Goal: Information Seeking & Learning: Learn about a topic

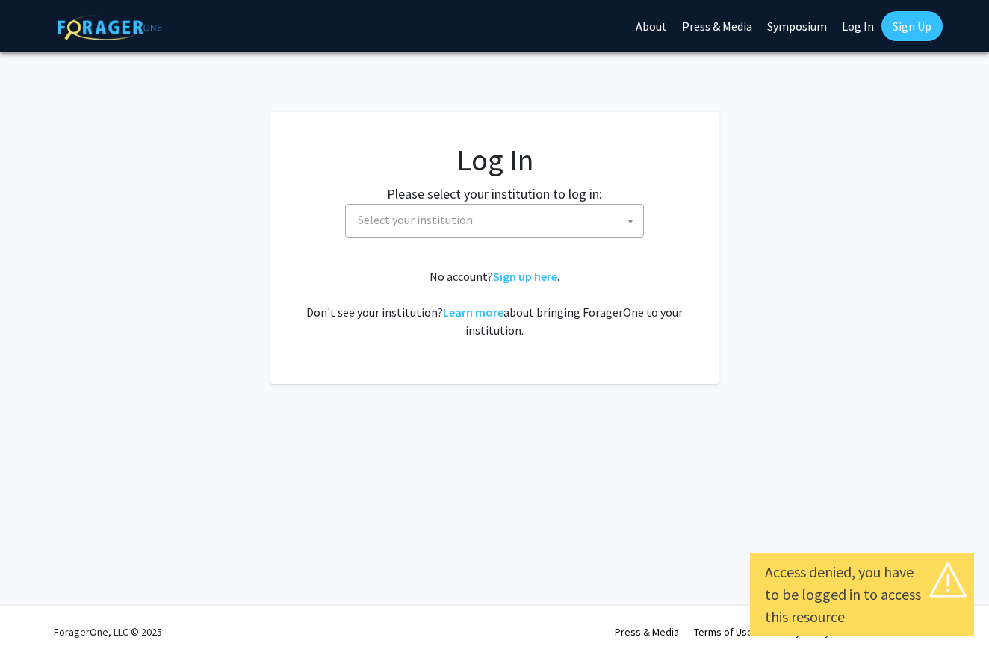
select select
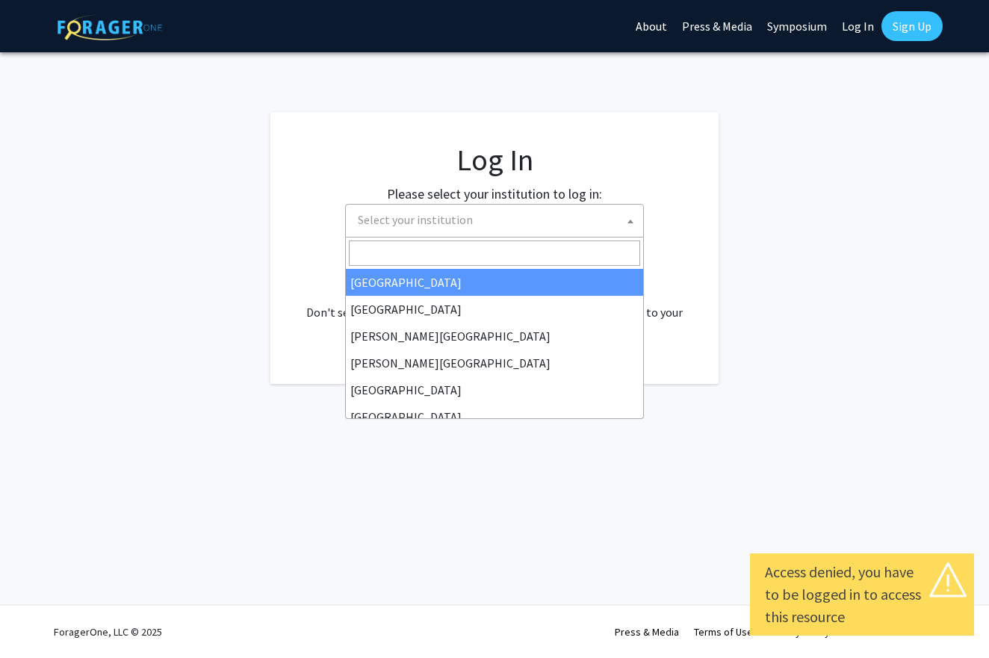
click at [439, 208] on span "Select your institution" at bounding box center [497, 220] width 291 height 31
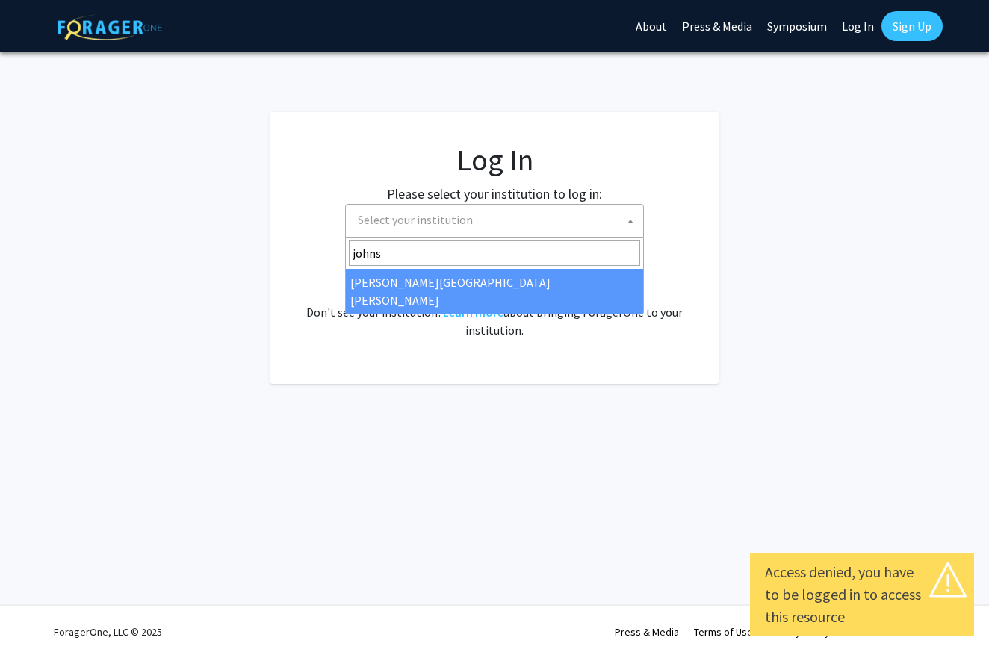
type input "johns"
select select "1"
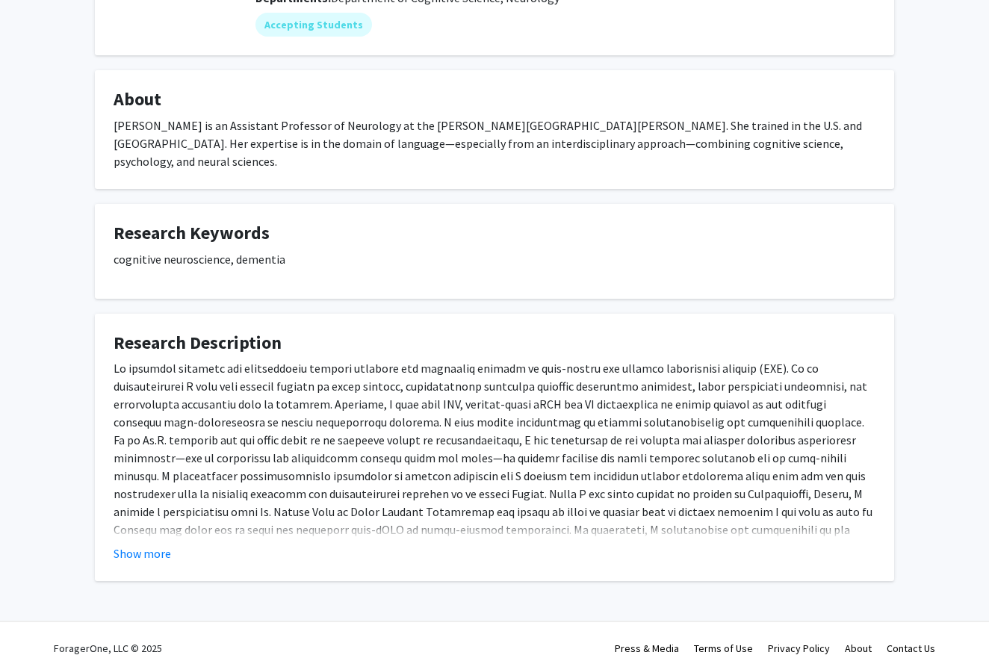
scroll to position [200, 0]
click at [149, 546] on button "Show more" at bounding box center [143, 555] width 58 height 18
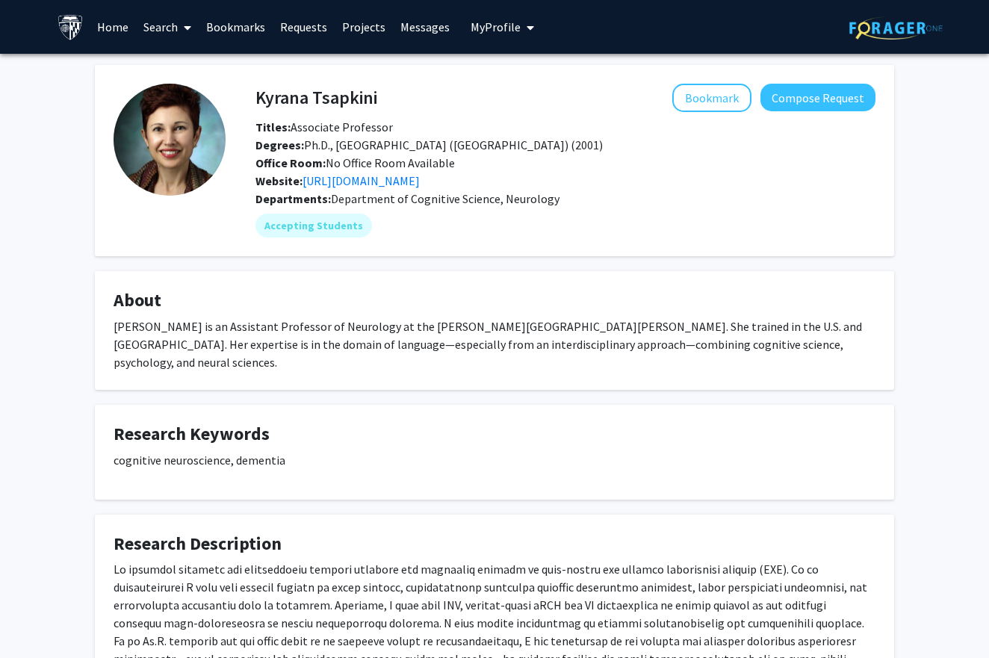
scroll to position [0, 0]
drag, startPoint x: 245, startPoint y: 96, endPoint x: 390, endPoint y: 99, distance: 145.0
click at [390, 99] on div "Kyrana Tsapkini Bookmark Compose Request" at bounding box center [565, 98] width 643 height 28
click at [351, 98] on h4 "Kyrana Tsapkini" at bounding box center [317, 98] width 122 height 28
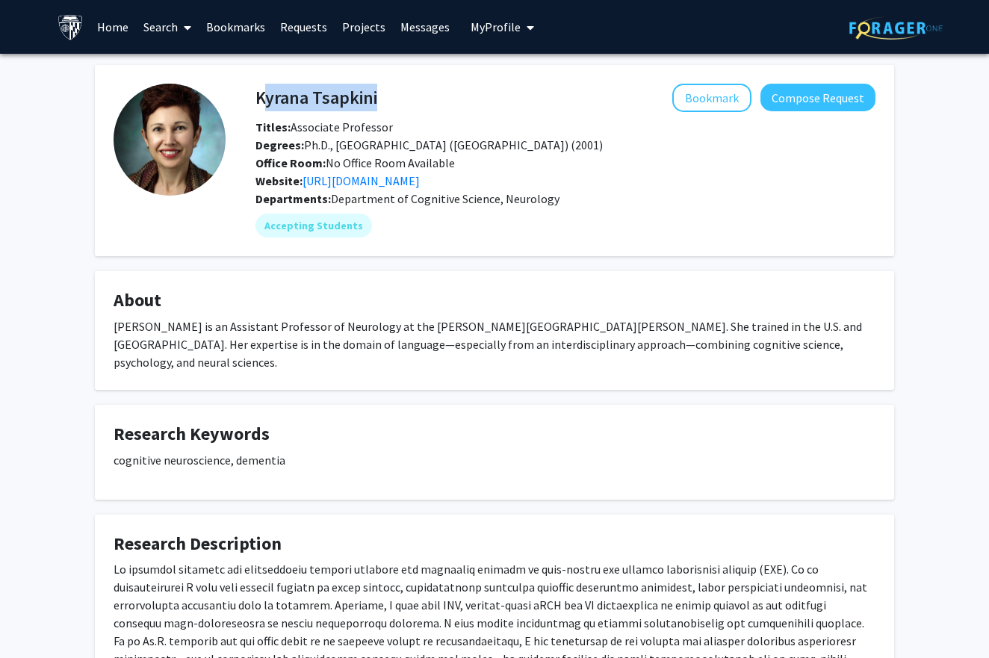
click at [351, 98] on h4 "Kyrana Tsapkini" at bounding box center [317, 98] width 122 height 28
copy h4 "Kyrana Tsapkini"
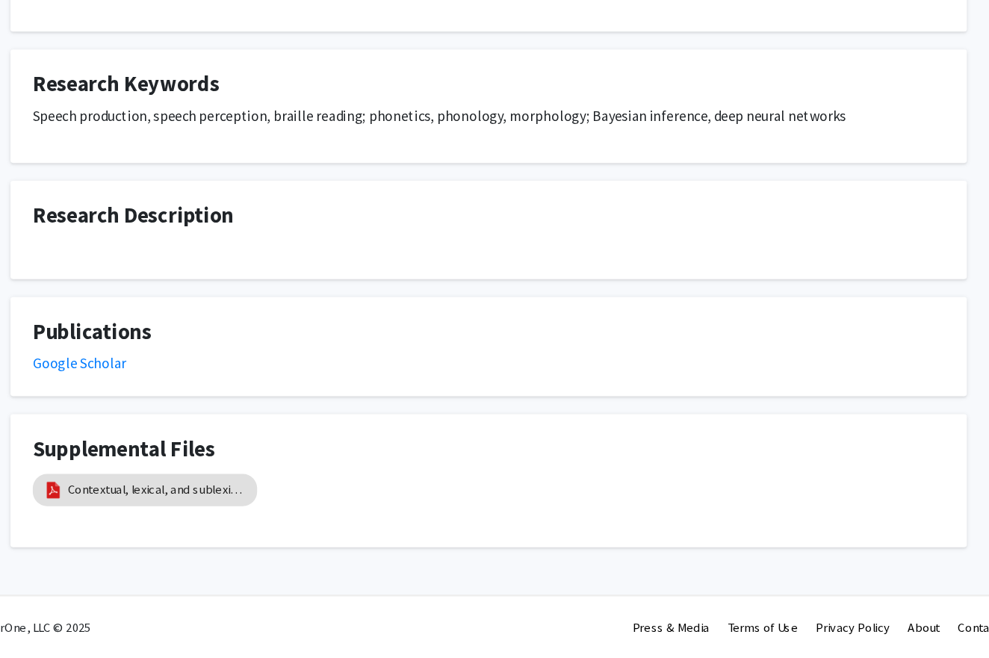
scroll to position [303, 0]
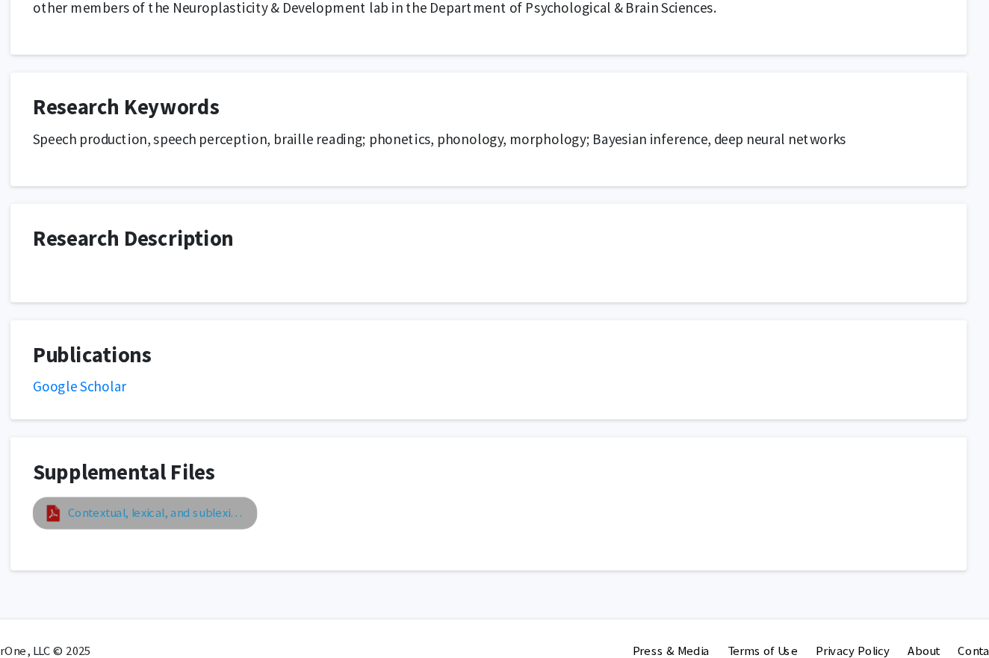
click at [172, 510] on link "Contextual, lexical, and sublexical effects on braille reading" at bounding box center [217, 518] width 149 height 16
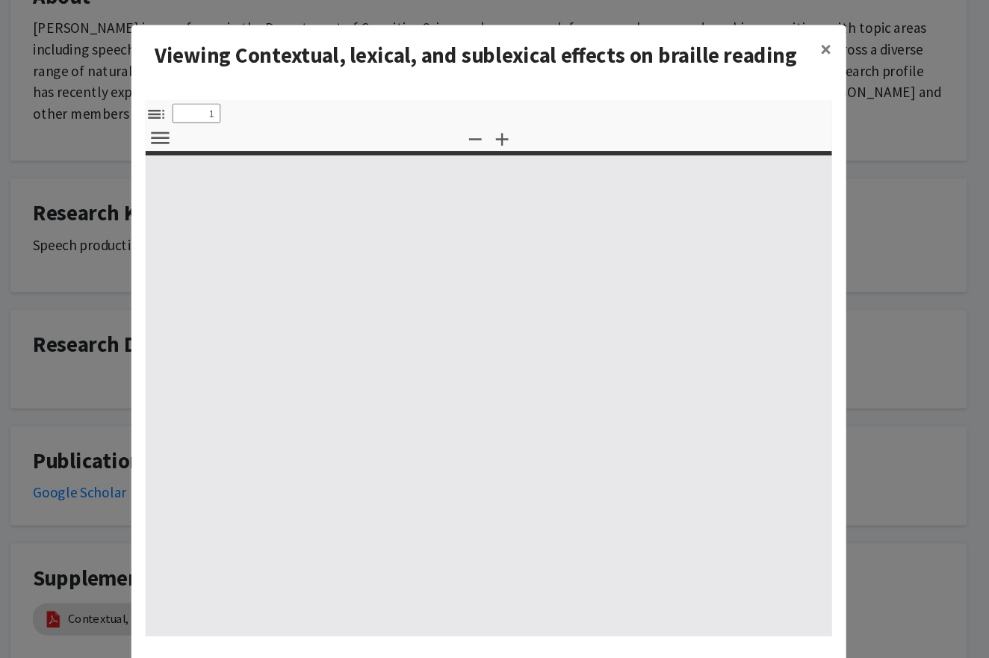
select select "custom"
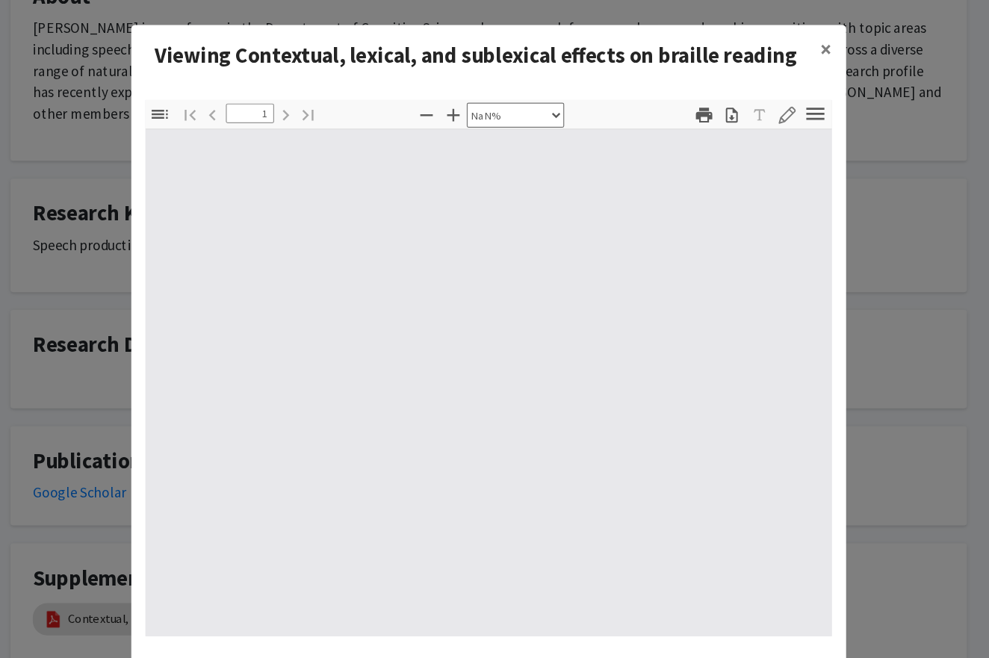
type input "0"
select select "custom"
type input "1"
select select "auto"
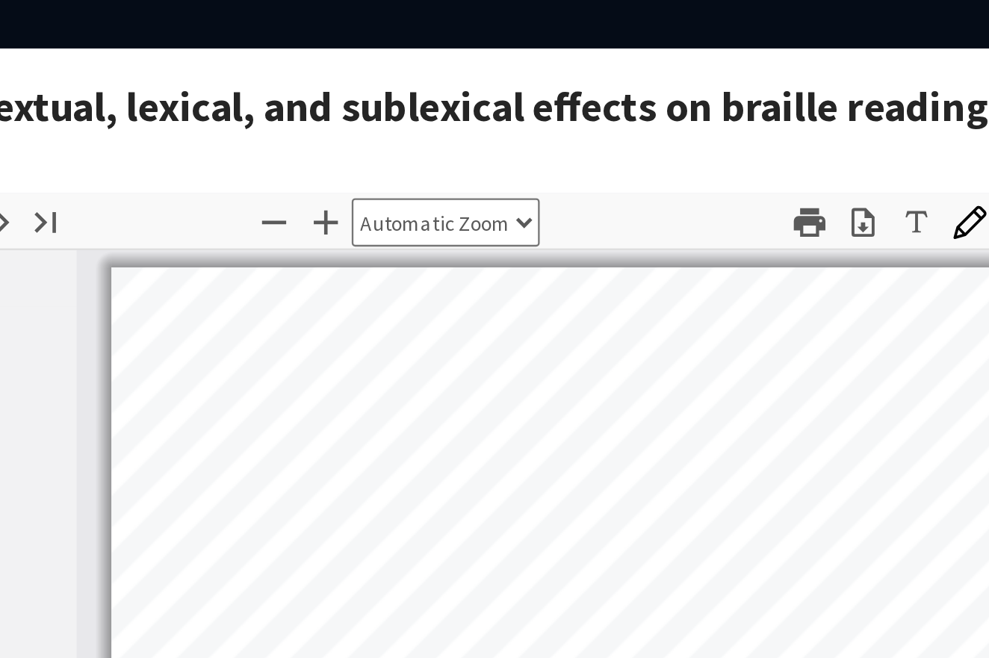
scroll to position [0, 0]
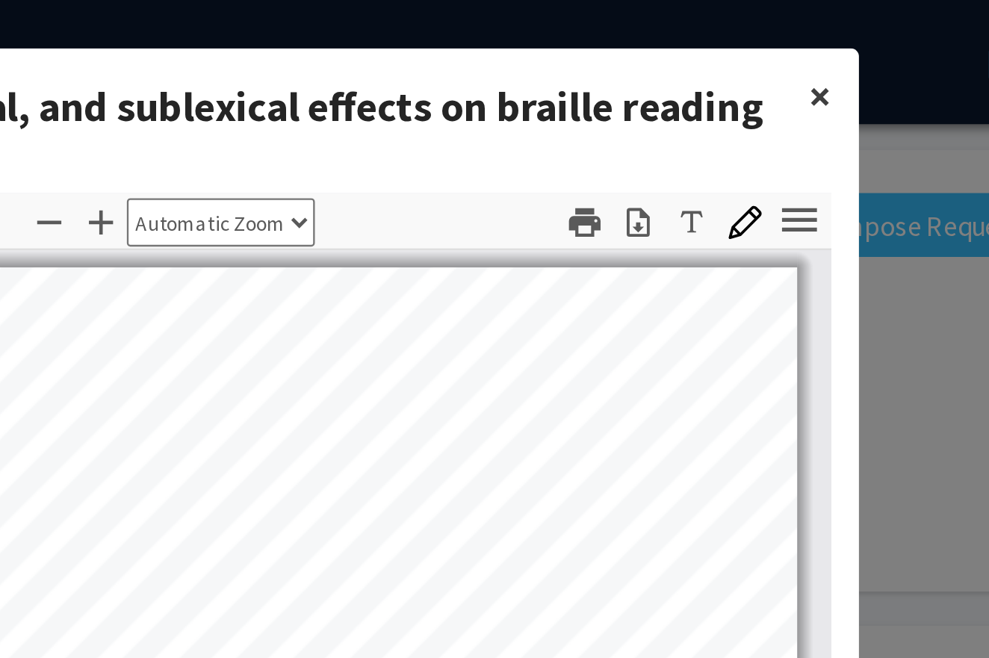
click at [772, 42] on span "×" at bounding box center [777, 41] width 10 height 23
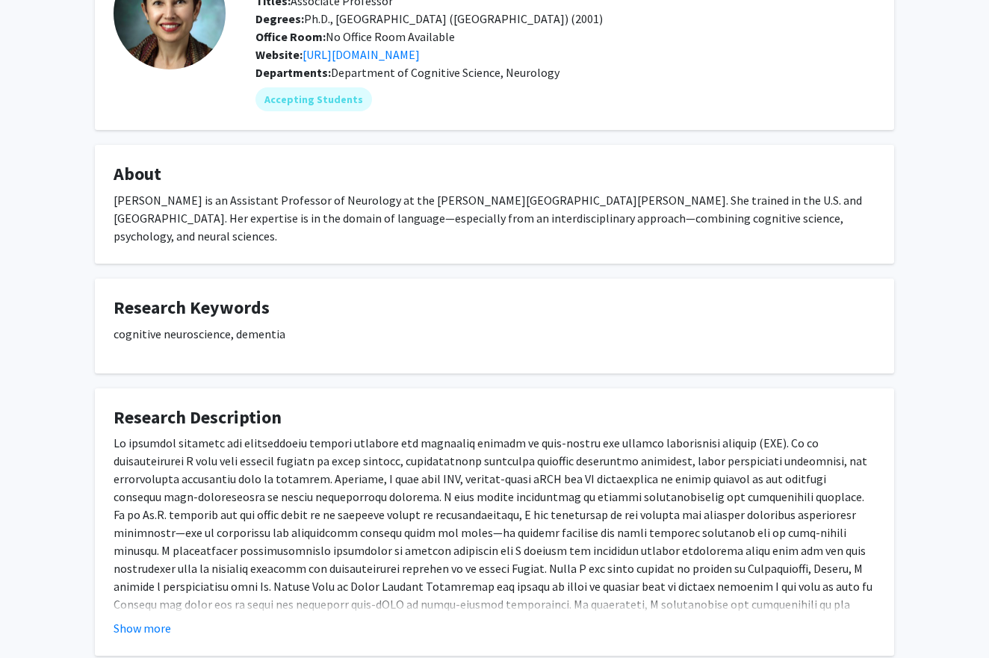
scroll to position [147, 0]
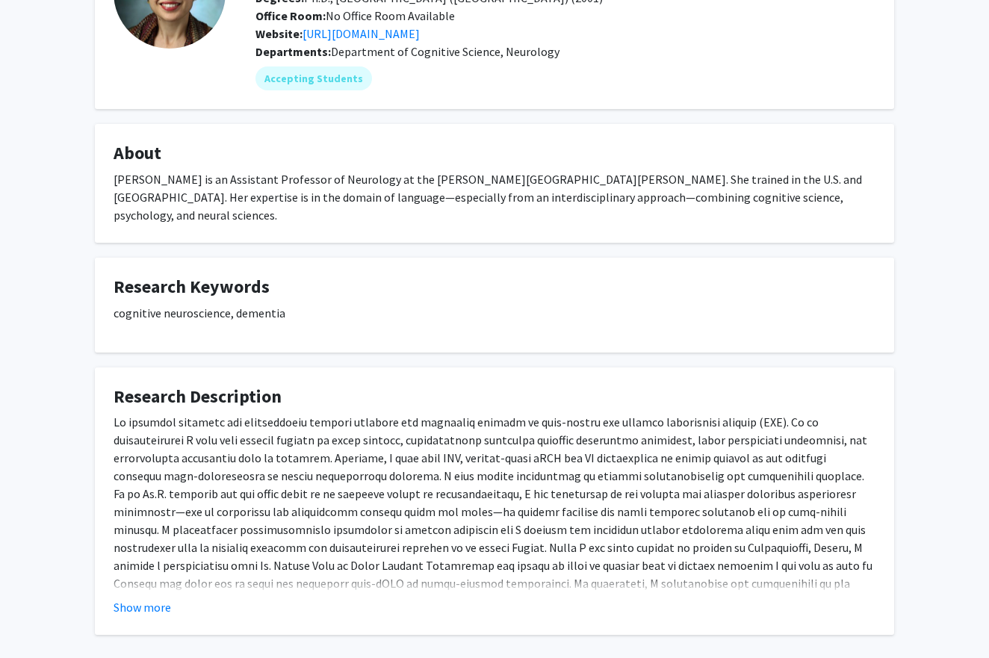
click at [140, 579] on fg-read-more "Show more" at bounding box center [495, 514] width 762 height 203
click at [138, 599] on button "Show more" at bounding box center [143, 608] width 58 height 18
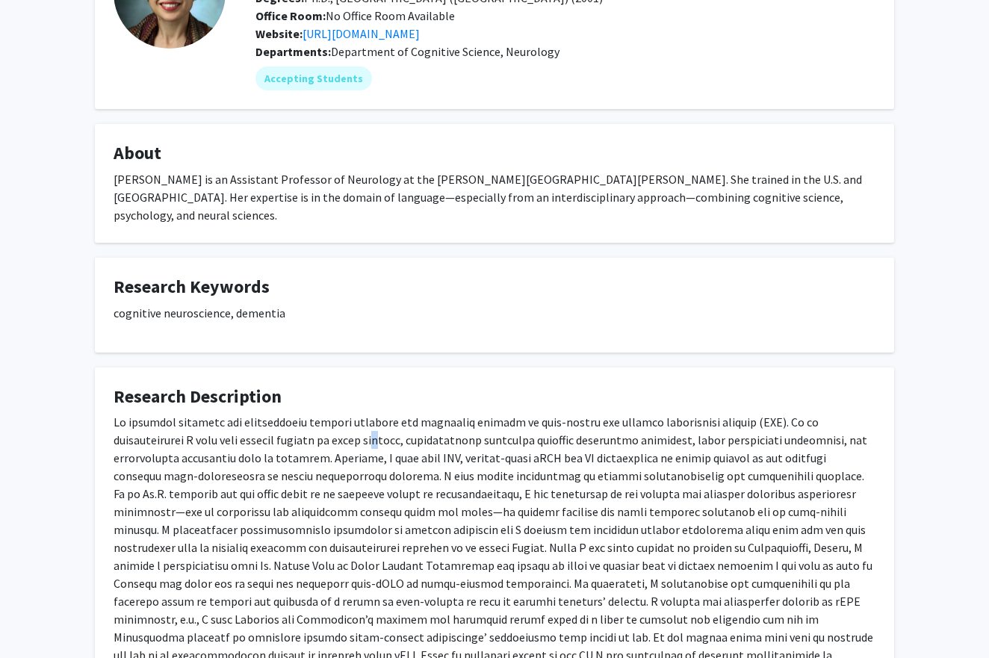
click at [386, 422] on p at bounding box center [495, 583] width 762 height 341
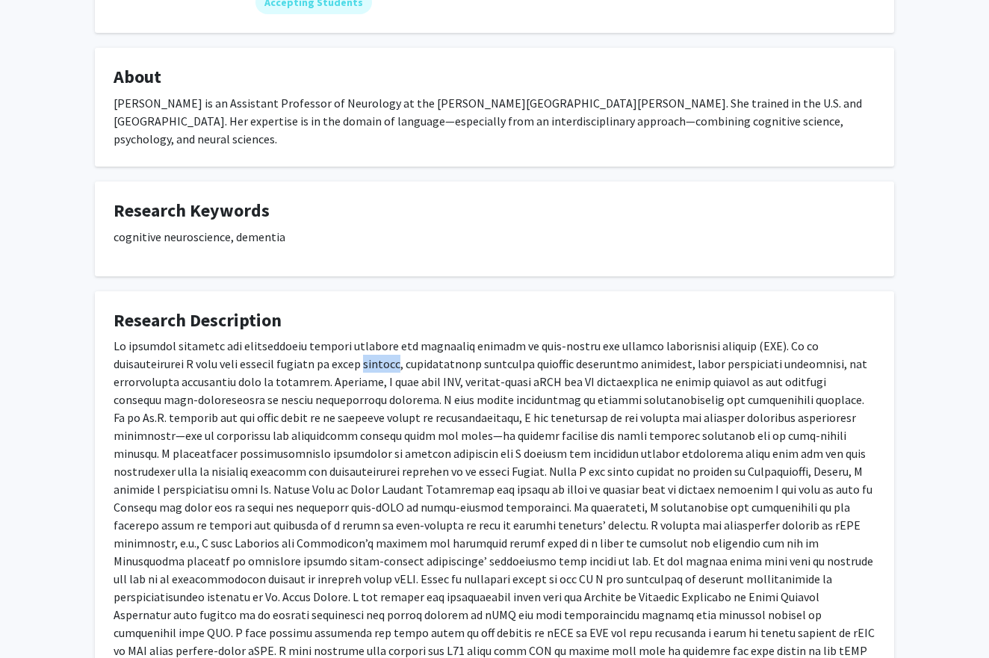
click at [448, 404] on p at bounding box center [495, 507] width 762 height 341
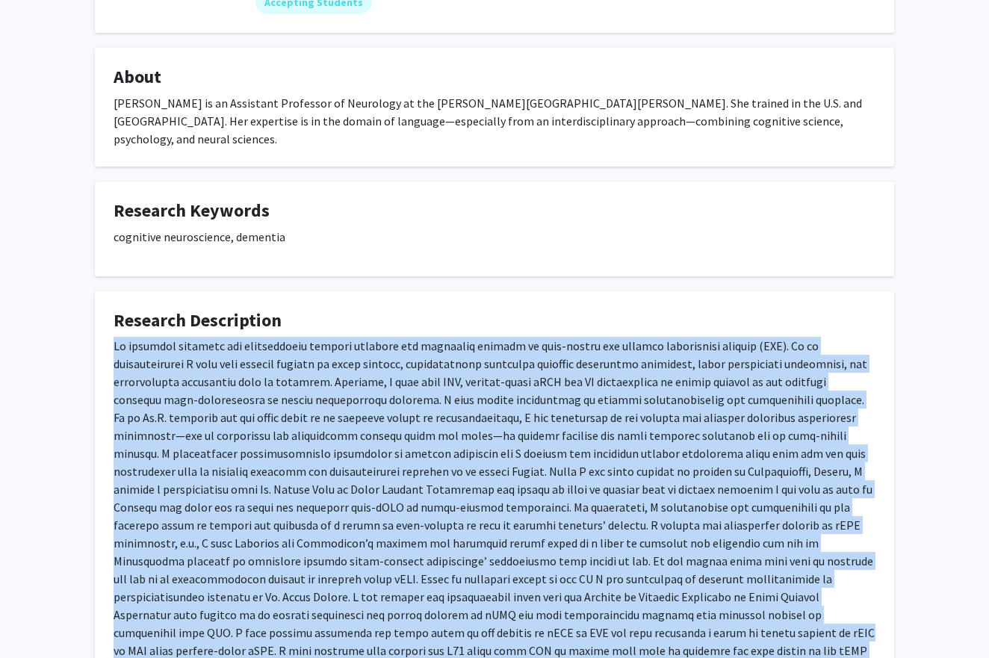
click at [449, 404] on p at bounding box center [495, 507] width 762 height 341
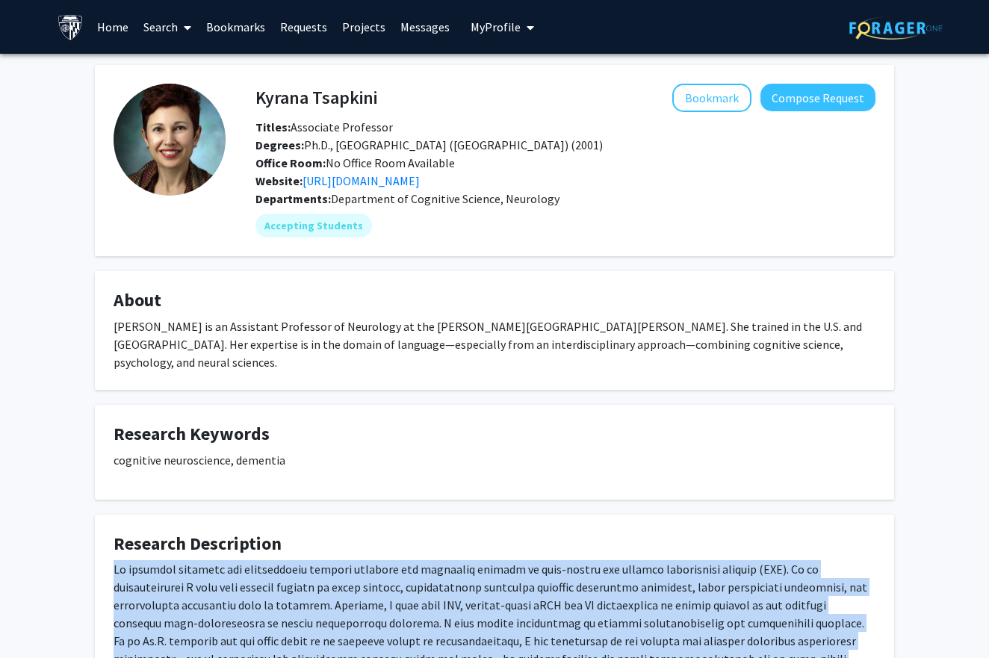
scroll to position [0, 0]
click at [380, 187] on link "https://www.tsapkini-lab.org/" at bounding box center [361, 180] width 117 height 15
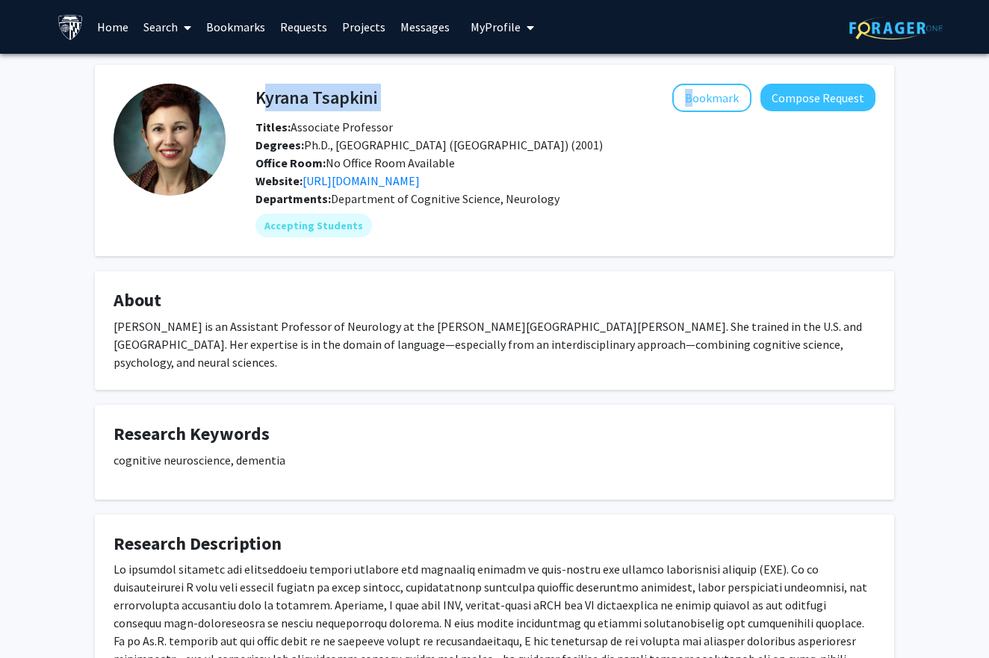
drag, startPoint x: 381, startPoint y: 96, endPoint x: 256, endPoint y: 110, distance: 125.6
click at [256, 110] on div "Kyrana Tsapkini Bookmark Compose Request" at bounding box center [565, 98] width 643 height 28
copy div "Kyrana Tsapkini"
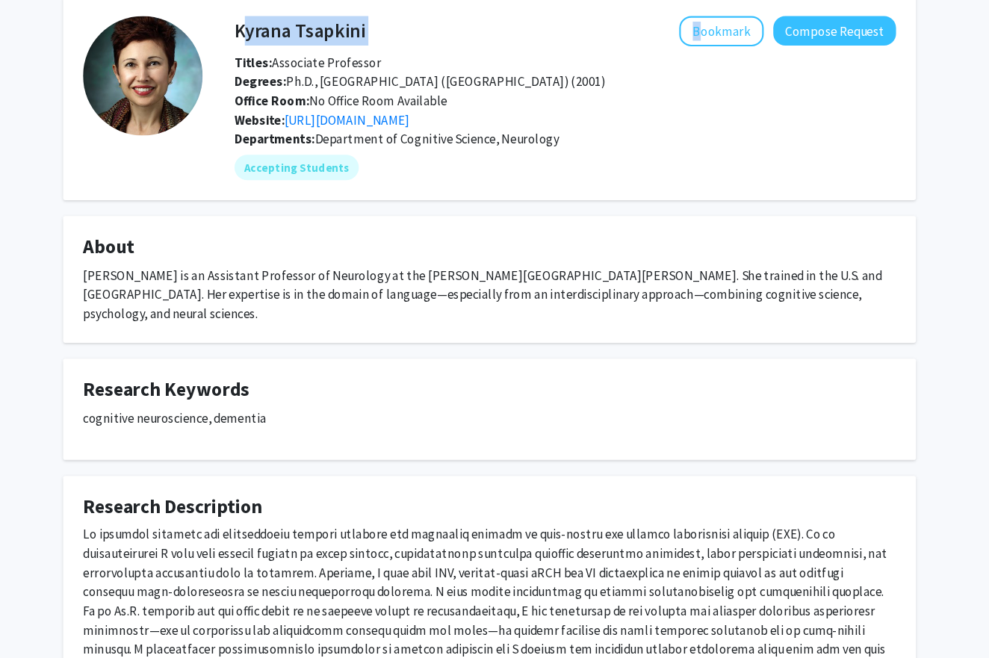
scroll to position [68, 0]
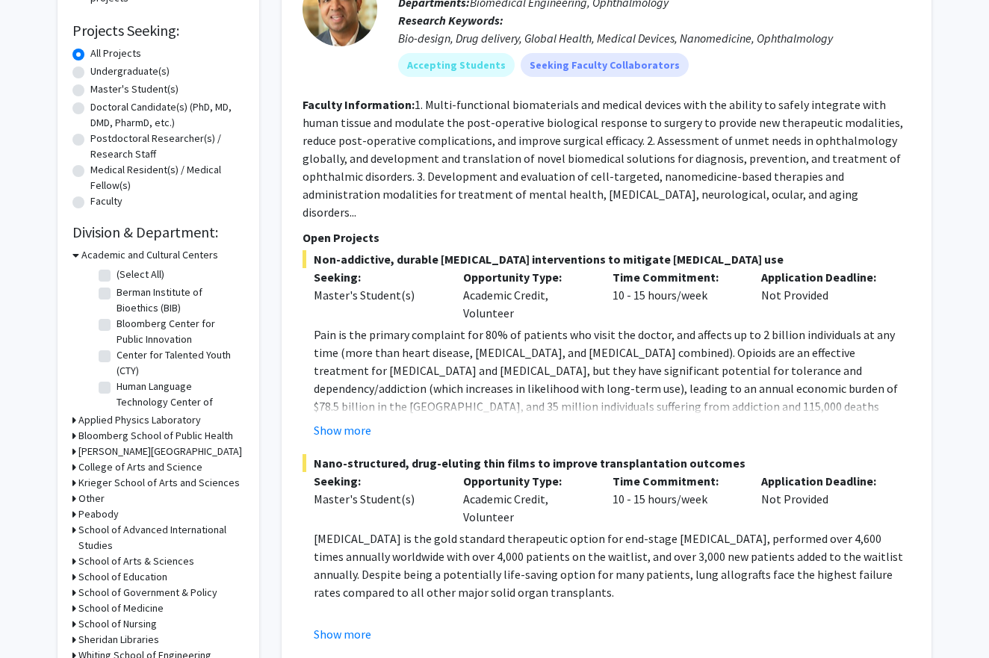
scroll to position [244, 0]
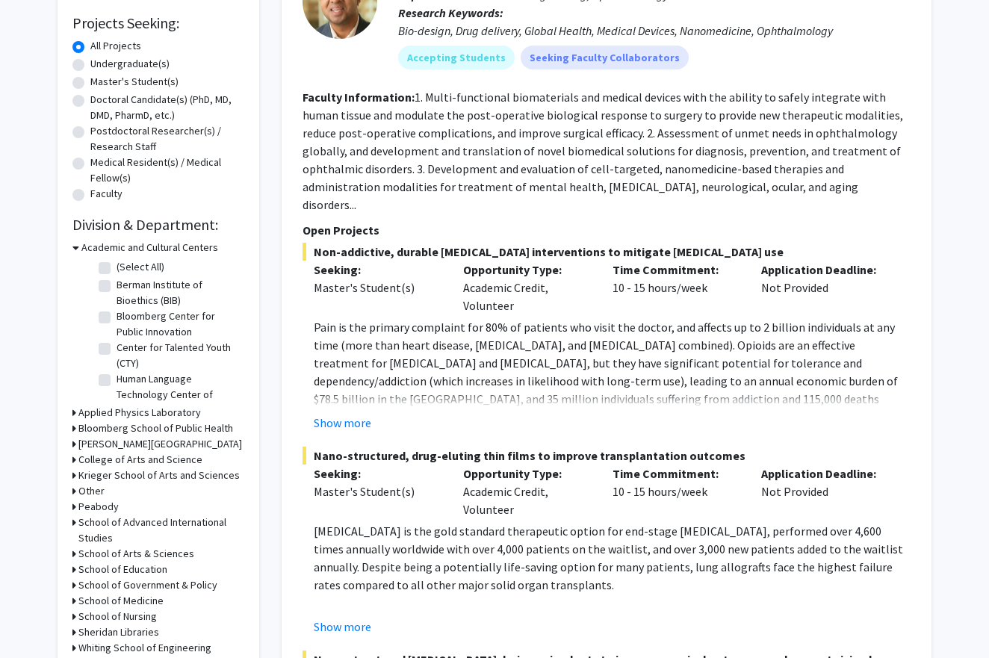
click at [76, 255] on icon at bounding box center [75, 248] width 7 height 16
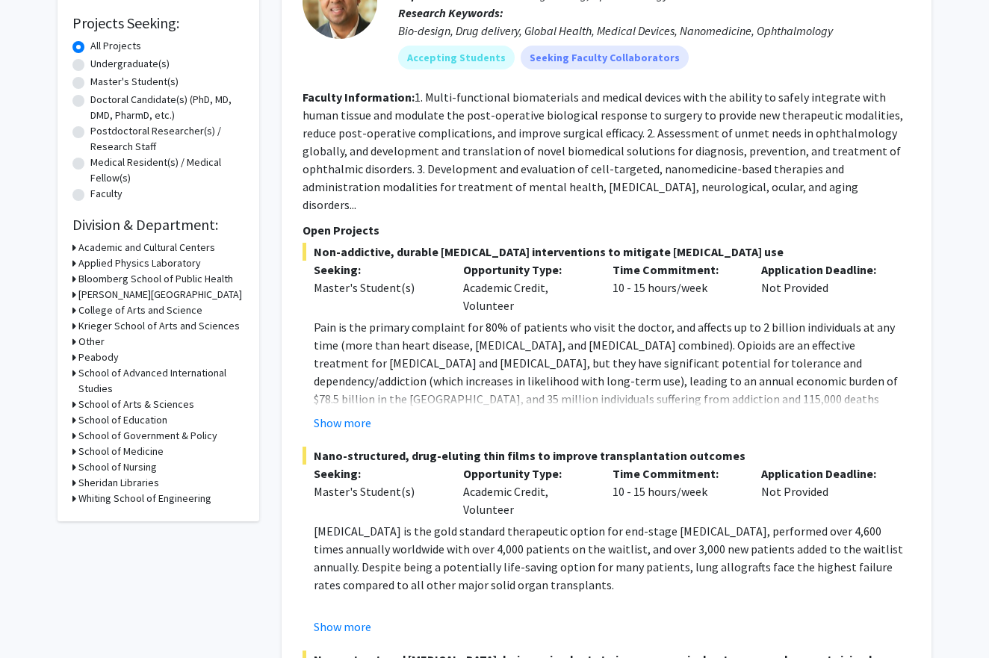
click at [73, 328] on icon at bounding box center [74, 326] width 4 height 16
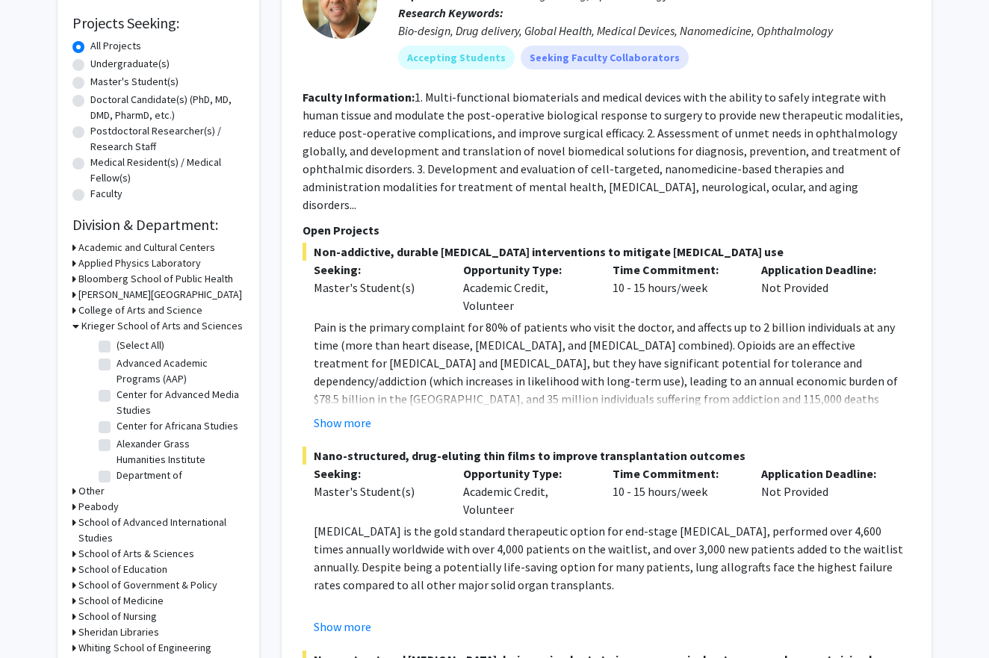
click at [72, 328] on icon at bounding box center [75, 326] width 7 height 16
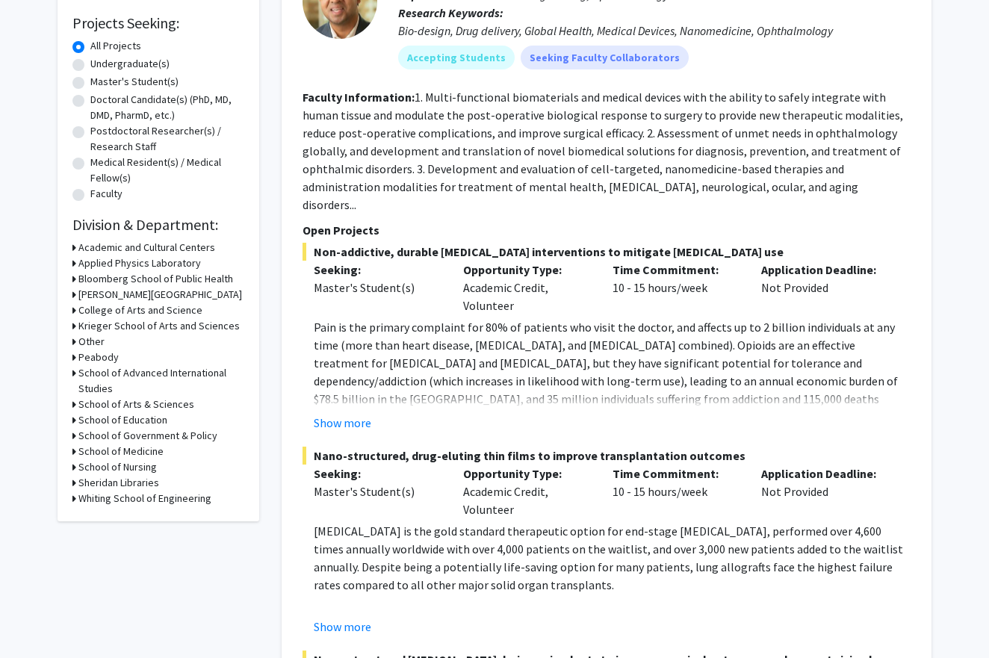
click at [75, 325] on icon at bounding box center [74, 326] width 4 height 16
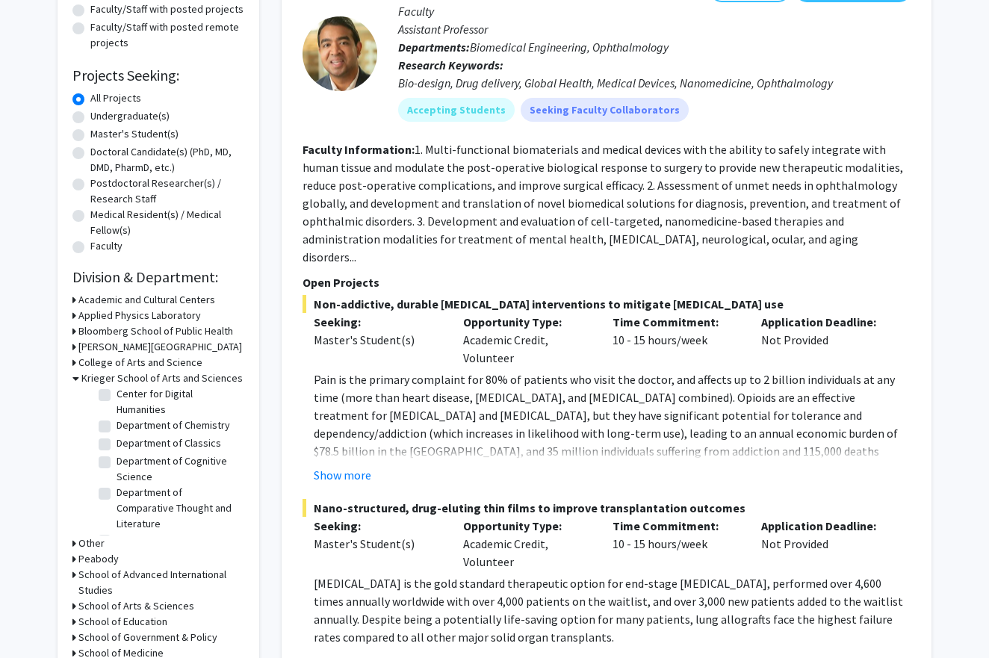
scroll to position [343, 0]
click at [94, 462] on div "[PERSON_NAME] School of Arts and Sciences (Select All) (Select All) Advanced Ac…" at bounding box center [158, 453] width 172 height 165
click at [117, 462] on label "Department of Cognitive Science" at bounding box center [179, 470] width 124 height 31
click at [117, 462] on input "Department of Cognitive Science" at bounding box center [122, 460] width 10 height 10
checkbox input "true"
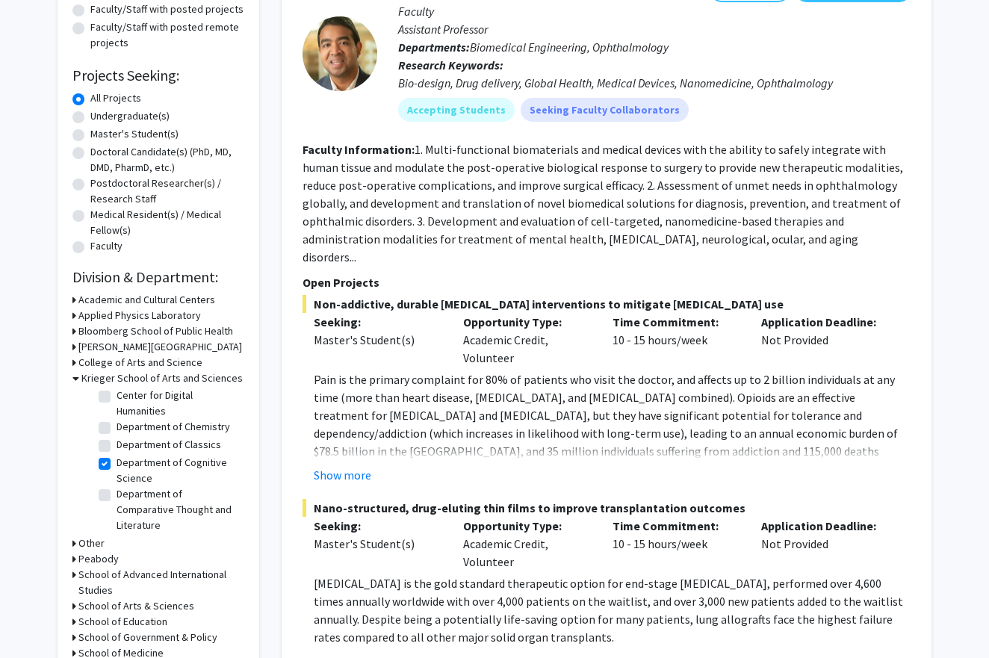
checkbox input "true"
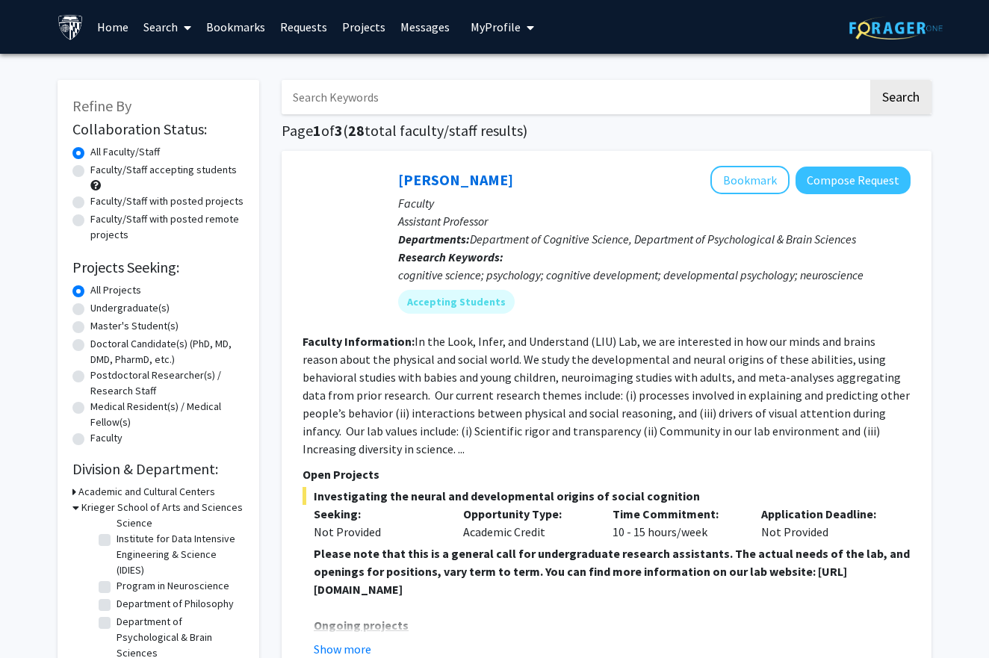
scroll to position [37, 0]
click at [114, 587] on fg-checkbox "Program in Neuroscience Program in Neuroscience" at bounding box center [170, 587] width 142 height 18
click at [117, 587] on label "Program in Neuroscience" at bounding box center [173, 586] width 113 height 16
click at [117, 587] on input "Program in Neuroscience" at bounding box center [122, 583] width 10 height 10
checkbox input "true"
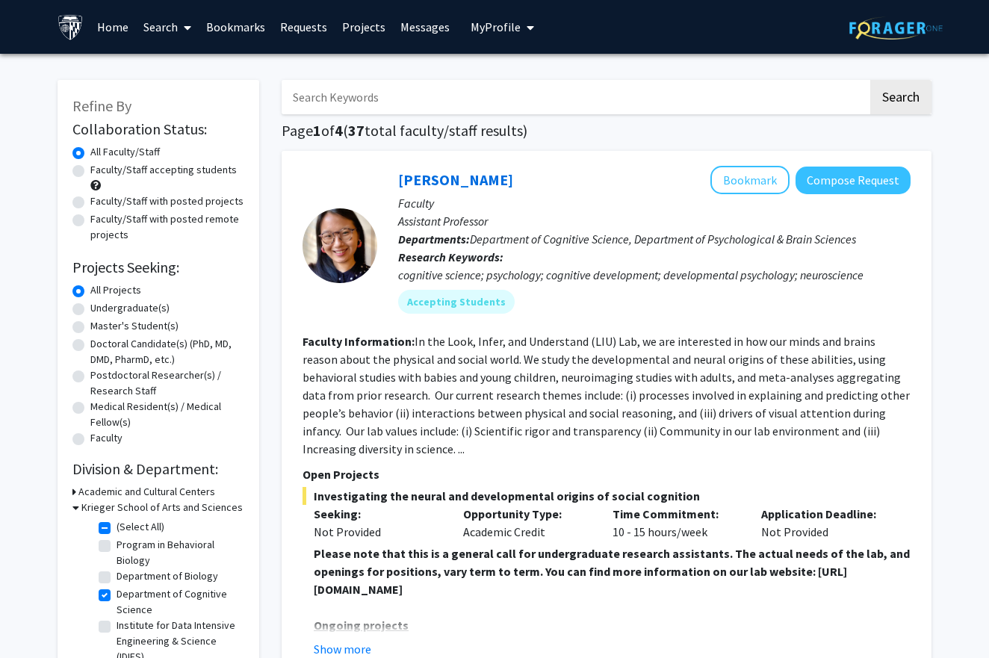
click at [90, 174] on label "Faculty/Staff accepting students" at bounding box center [163, 170] width 146 height 16
click at [90, 172] on input "Faculty/Staff accepting students" at bounding box center [95, 167] width 10 height 10
radio input "true"
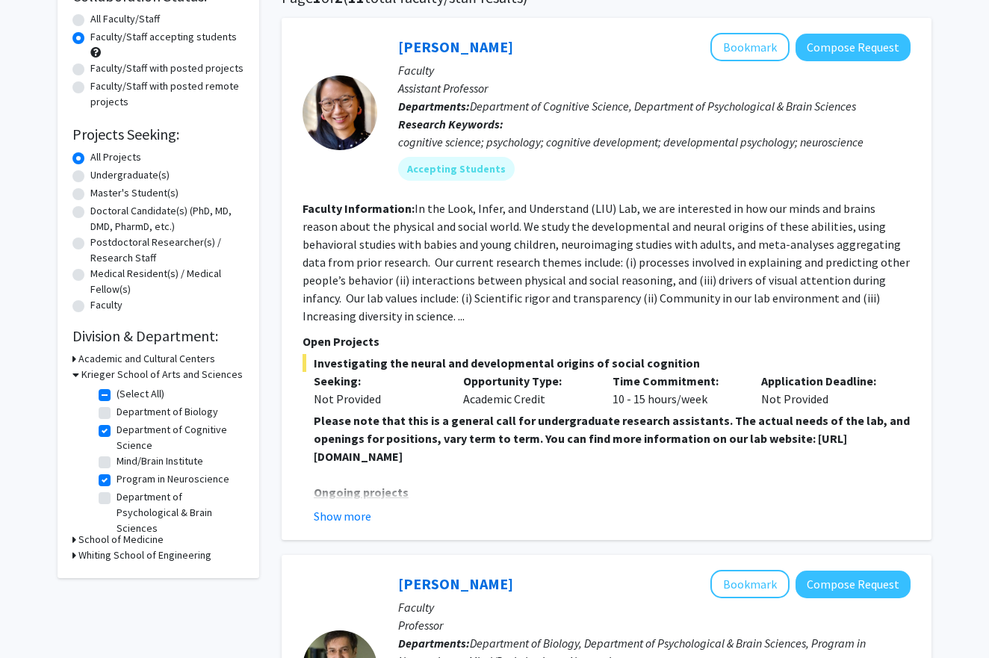
scroll to position [135, 0]
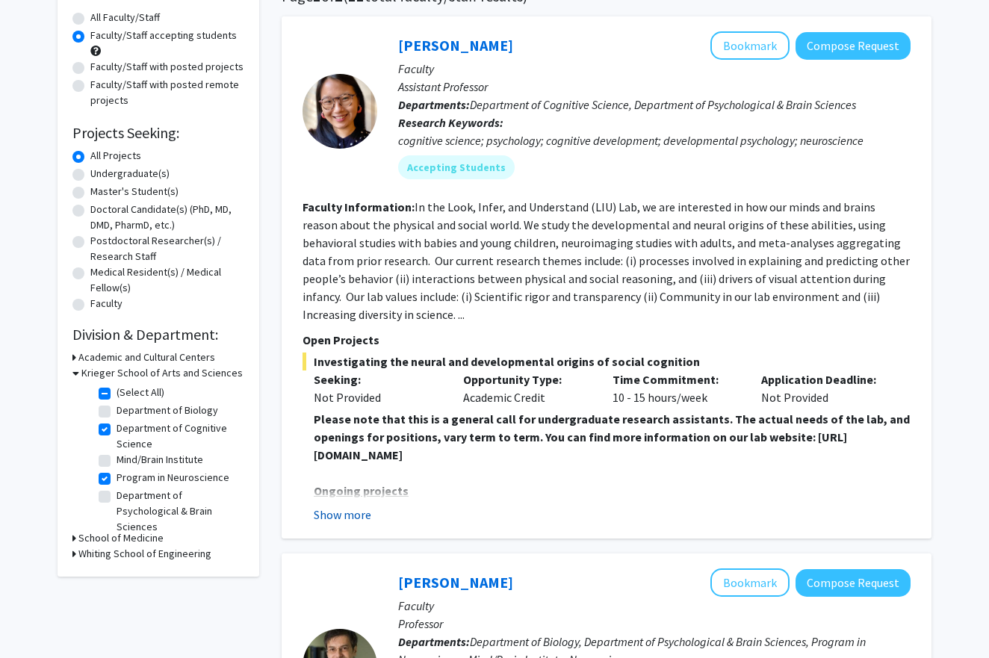
click at [344, 515] on button "Show more" at bounding box center [343, 515] width 58 height 18
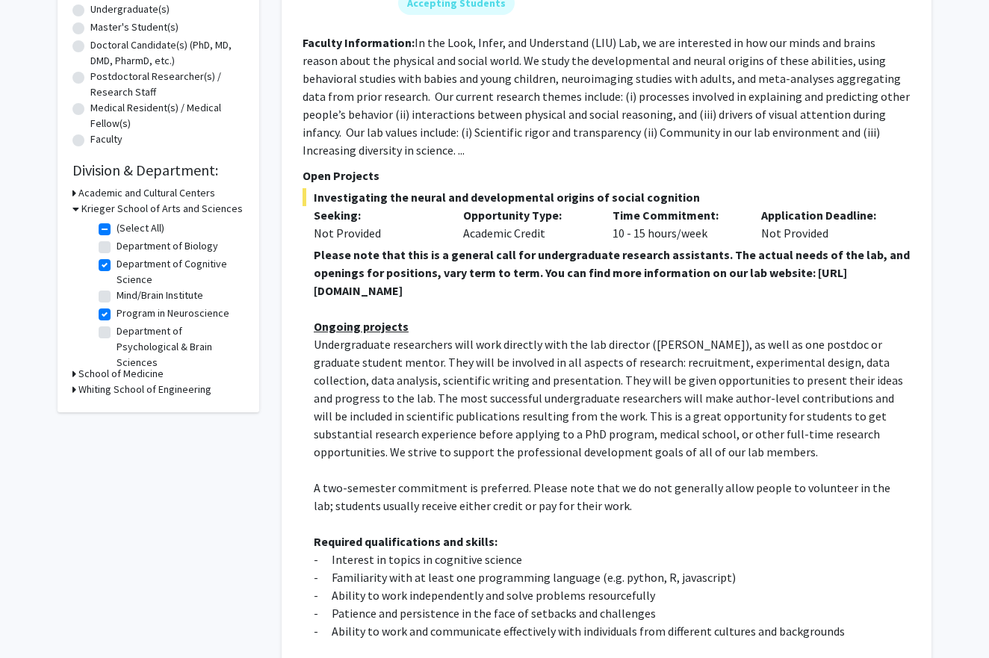
scroll to position [304, 0]
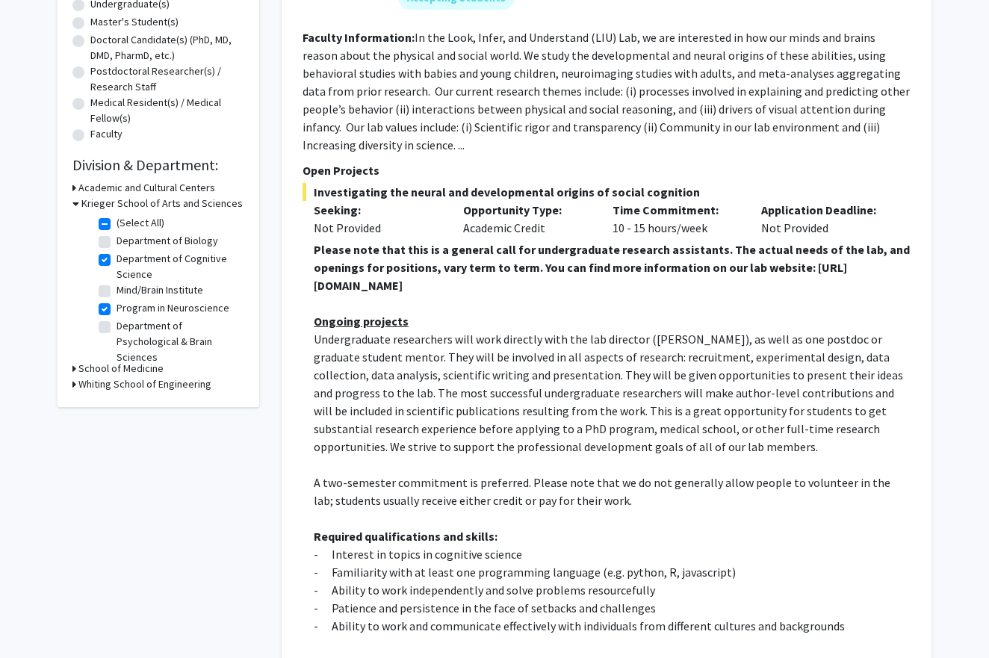
click at [560, 450] on span "Undergraduate researchers will work directly with the lab director ([PERSON_NAM…" at bounding box center [609, 393] width 590 height 123
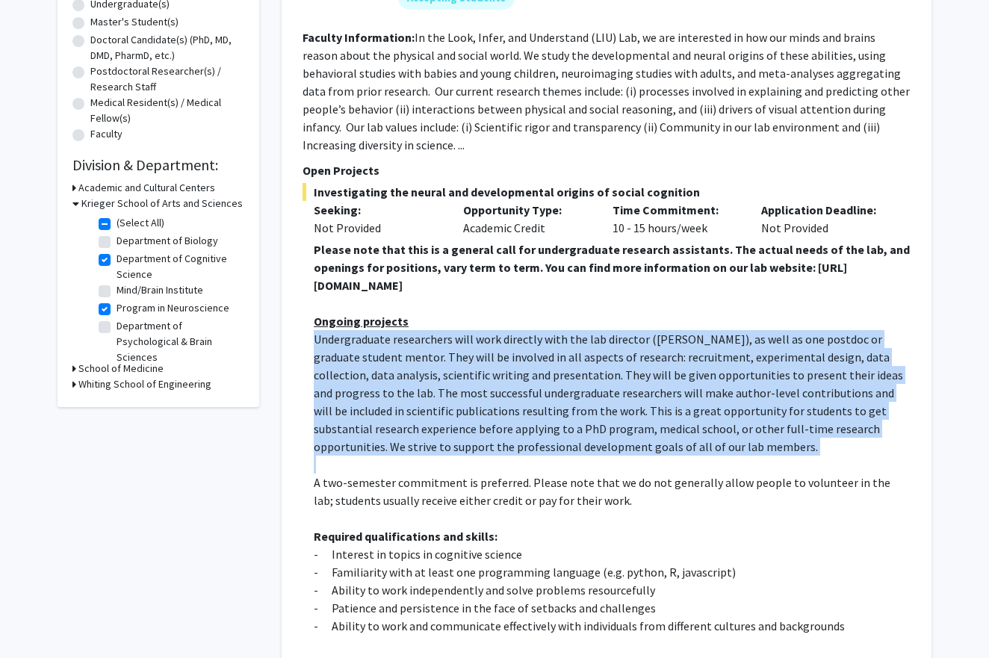
click at [560, 450] on span "Undergraduate researchers will work directly with the lab director ([PERSON_NAM…" at bounding box center [609, 393] width 590 height 123
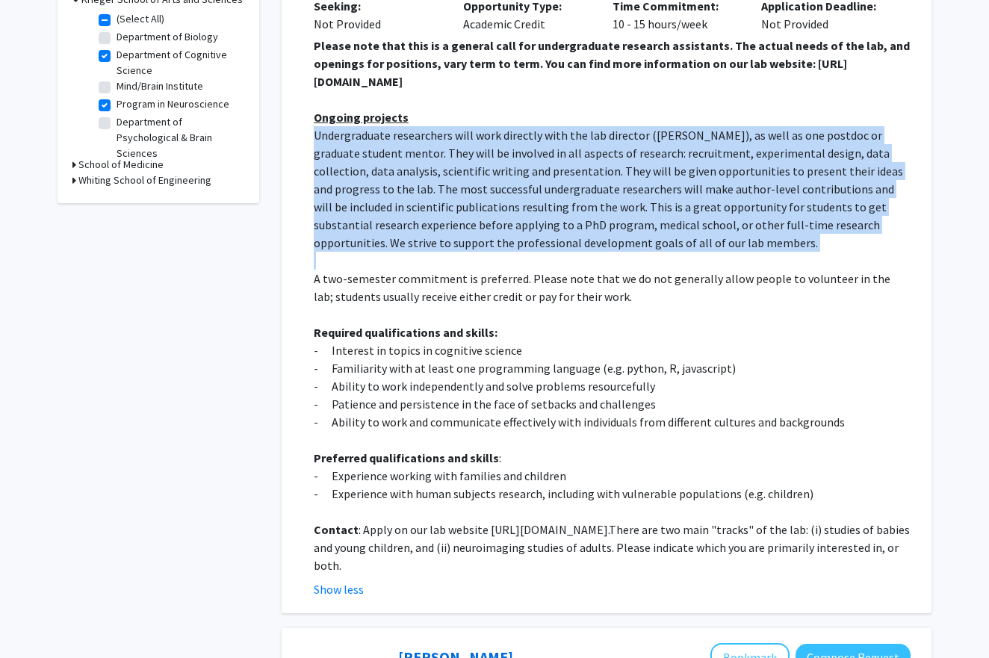
scroll to position [515, 0]
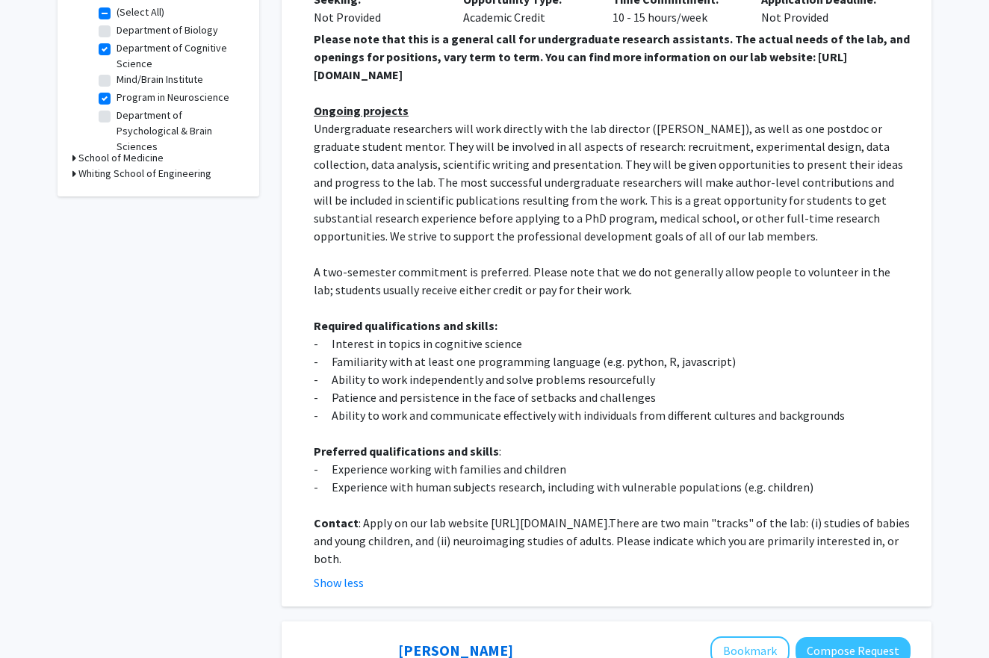
click at [560, 454] on p "Preferred qualifications and skills :" at bounding box center [612, 451] width 597 height 18
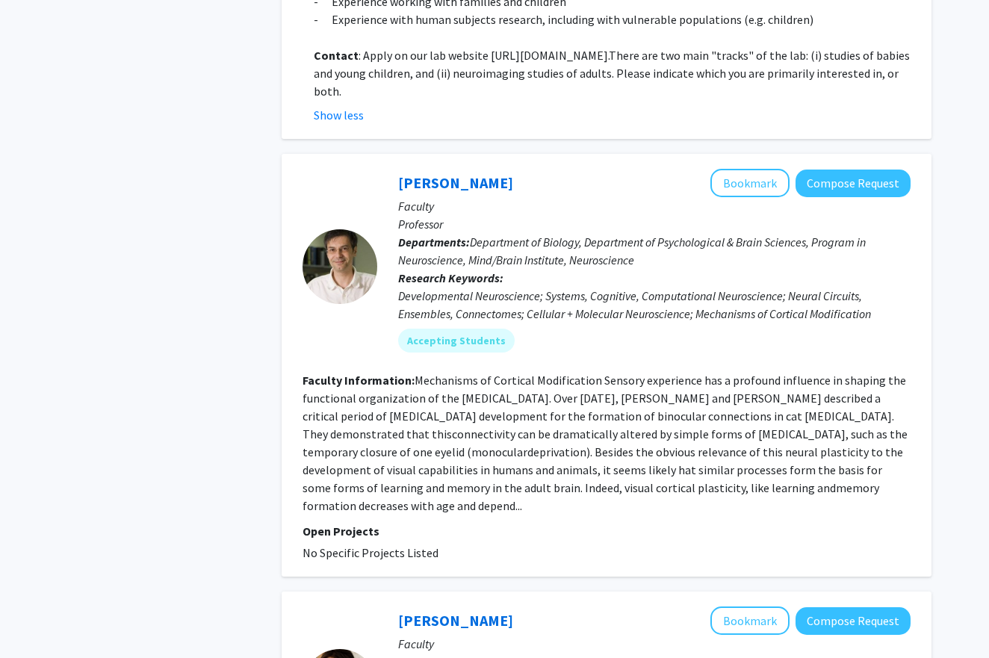
scroll to position [1001, 0]
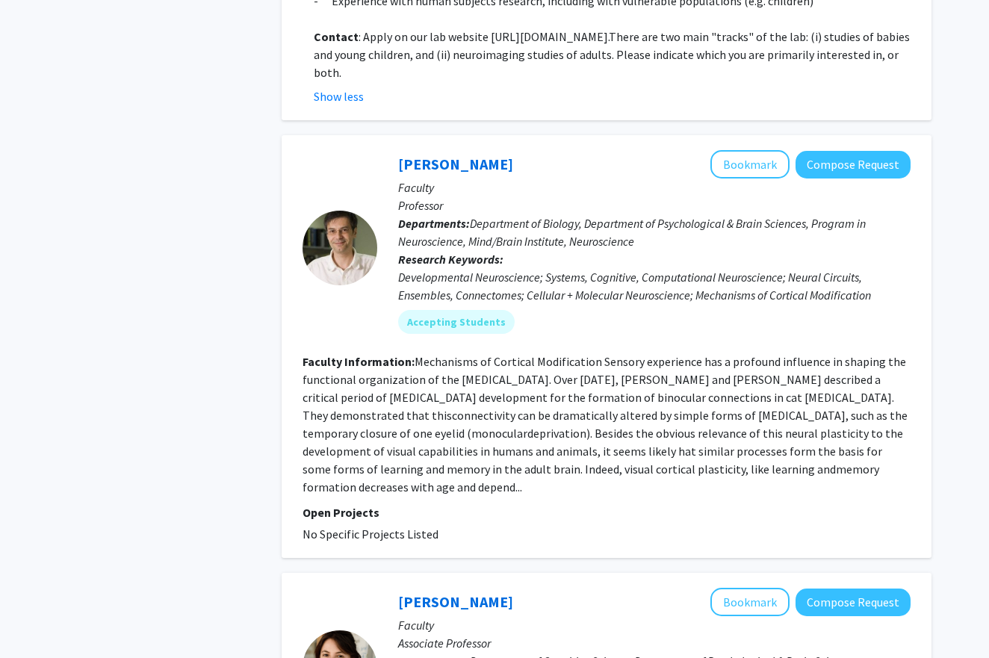
click at [534, 397] on fg-read-more "Mechanisms of Cortical Modification Sensory experience has a profound influence…" at bounding box center [605, 424] width 605 height 140
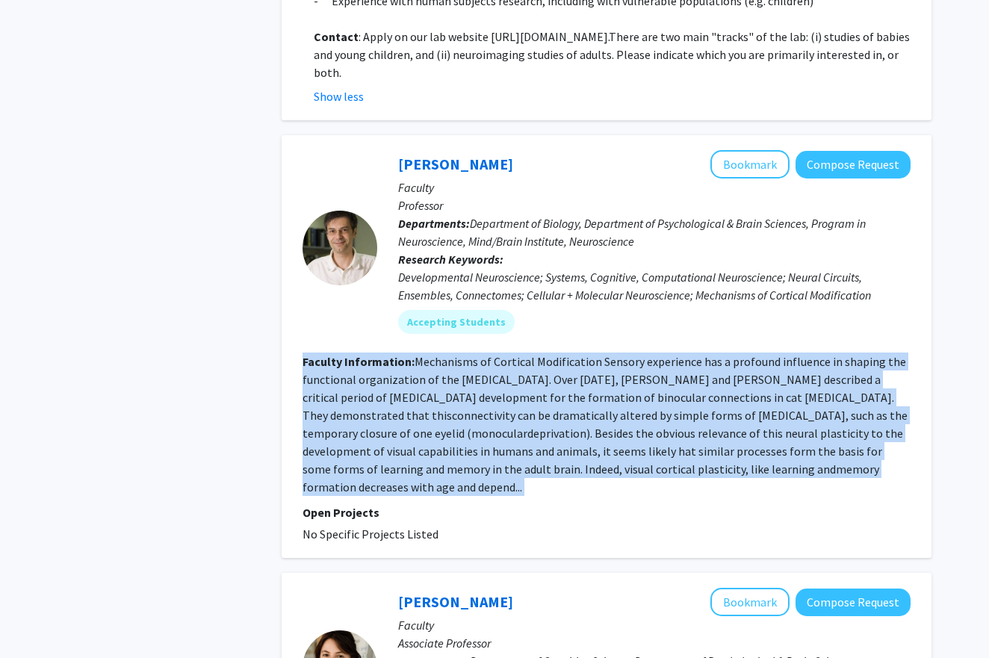
click at [534, 397] on fg-read-more "Mechanisms of Cortical Modification Sensory experience has a profound influence…" at bounding box center [605, 424] width 605 height 140
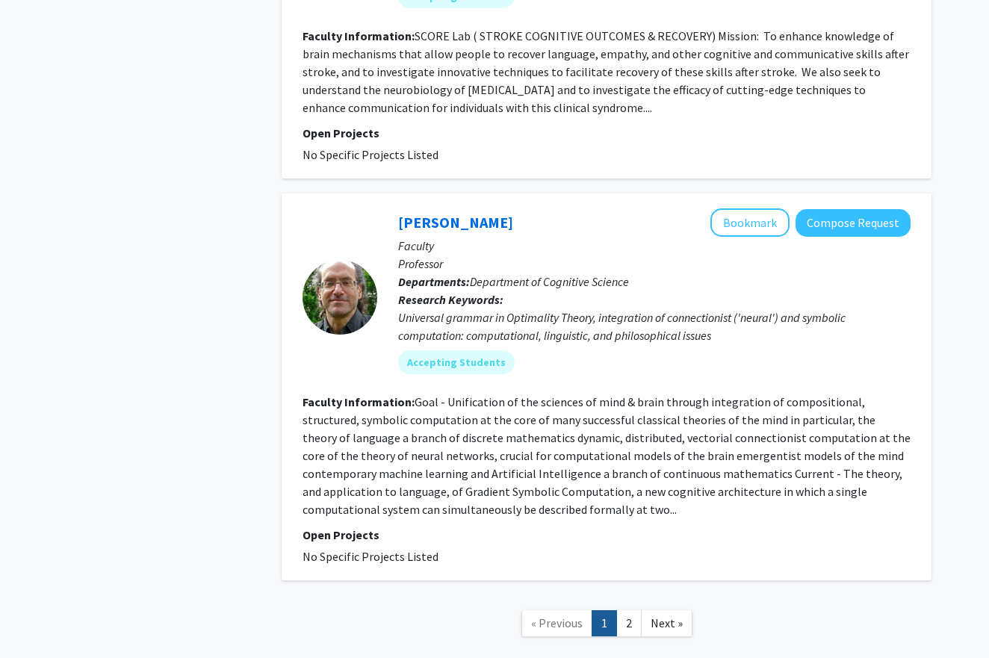
scroll to position [4230, 0]
click at [621, 611] on link "2" at bounding box center [629, 624] width 25 height 26
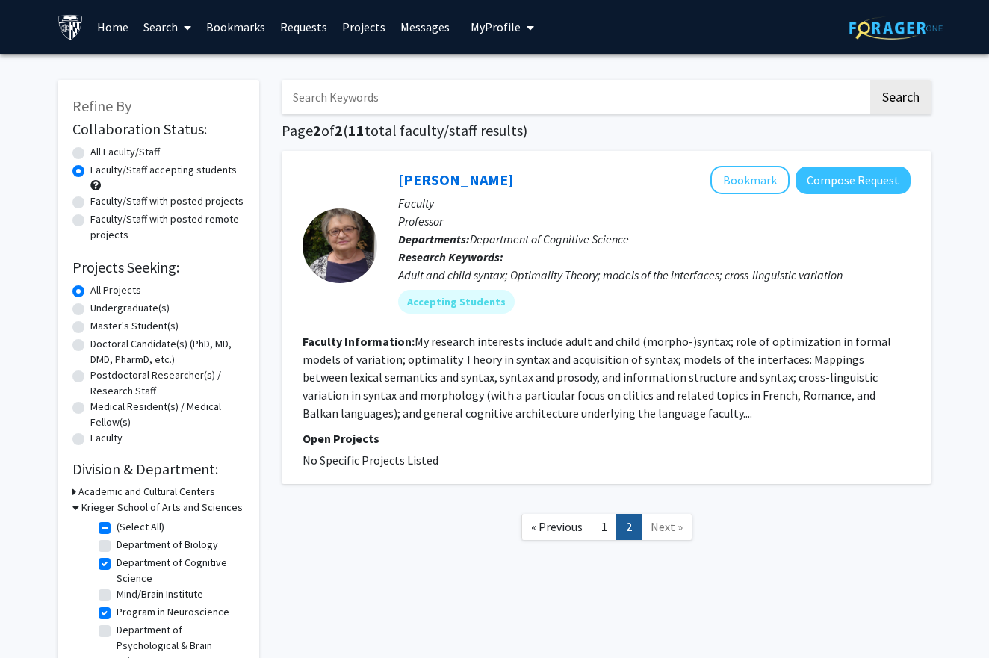
scroll to position [1, 0]
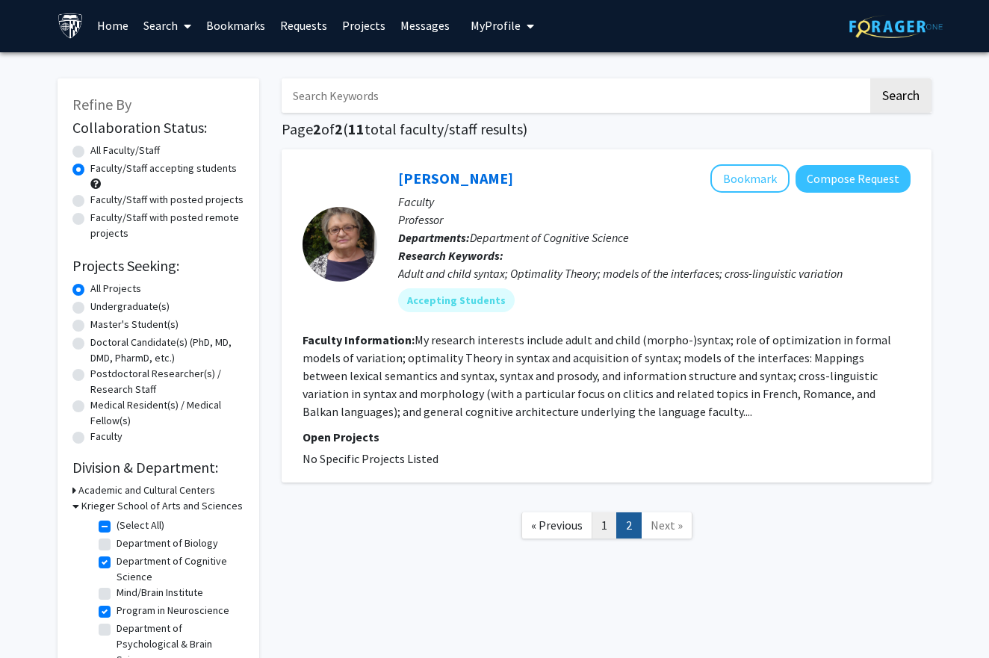
click at [608, 534] on link "1" at bounding box center [604, 526] width 25 height 26
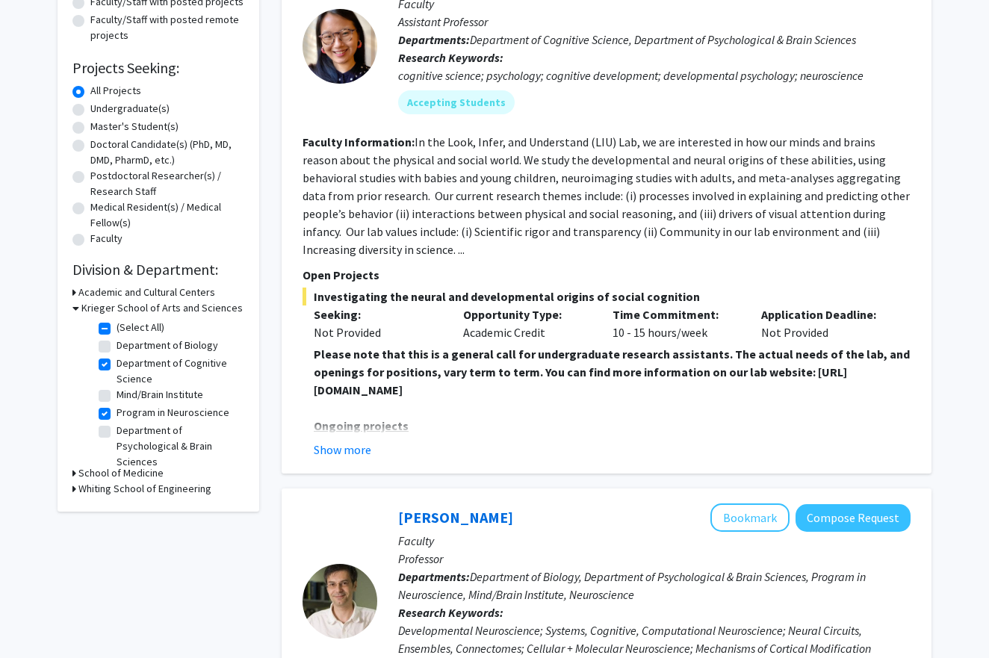
scroll to position [206, 0]
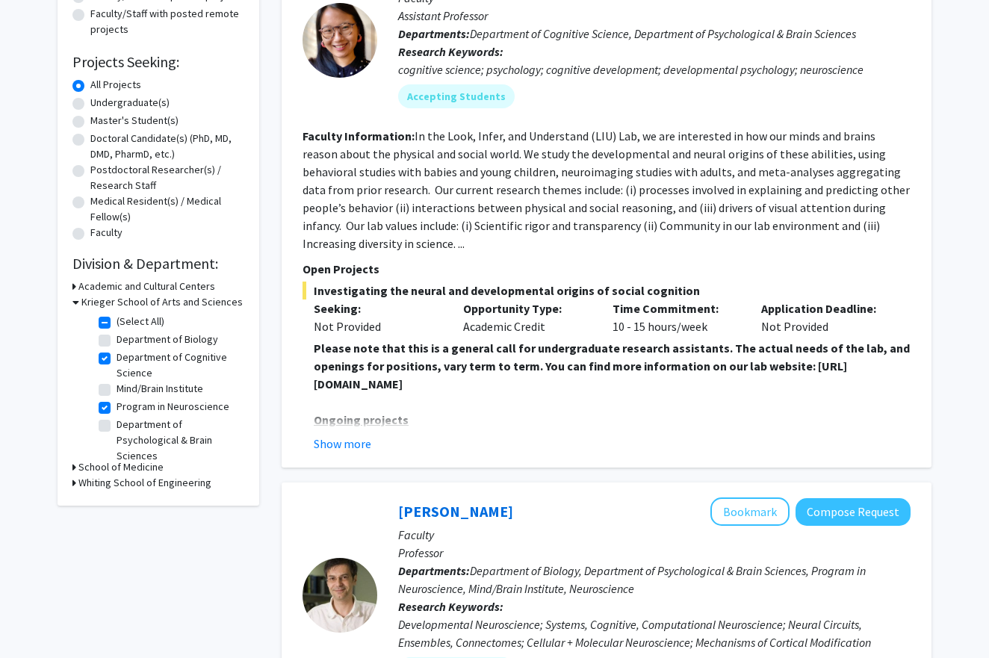
drag, startPoint x: 597, startPoint y: 388, endPoint x: 312, endPoint y: 390, distance: 285.5
click at [312, 390] on fg-read-more "Please note that this is a general call for undergraduate research assistants. …" at bounding box center [607, 396] width 608 height 114
copy strong "[URL][DOMAIN_NAME]"
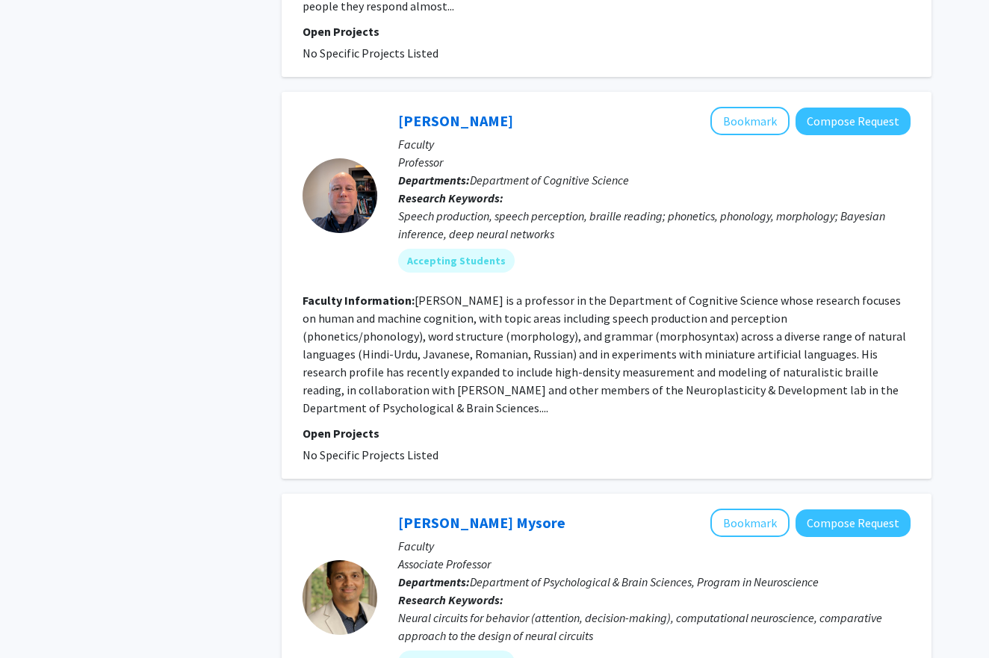
scroll to position [1424, 0]
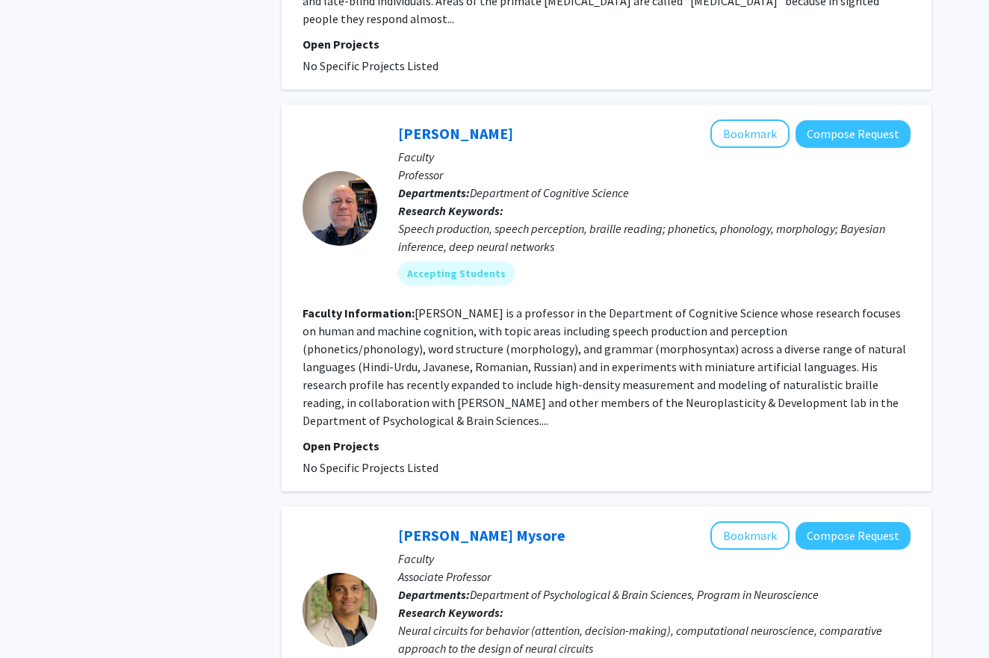
click at [572, 306] on fg-read-more "[PERSON_NAME] is a professor in the Department of Cognitive Science whose resea…" at bounding box center [605, 367] width 604 height 123
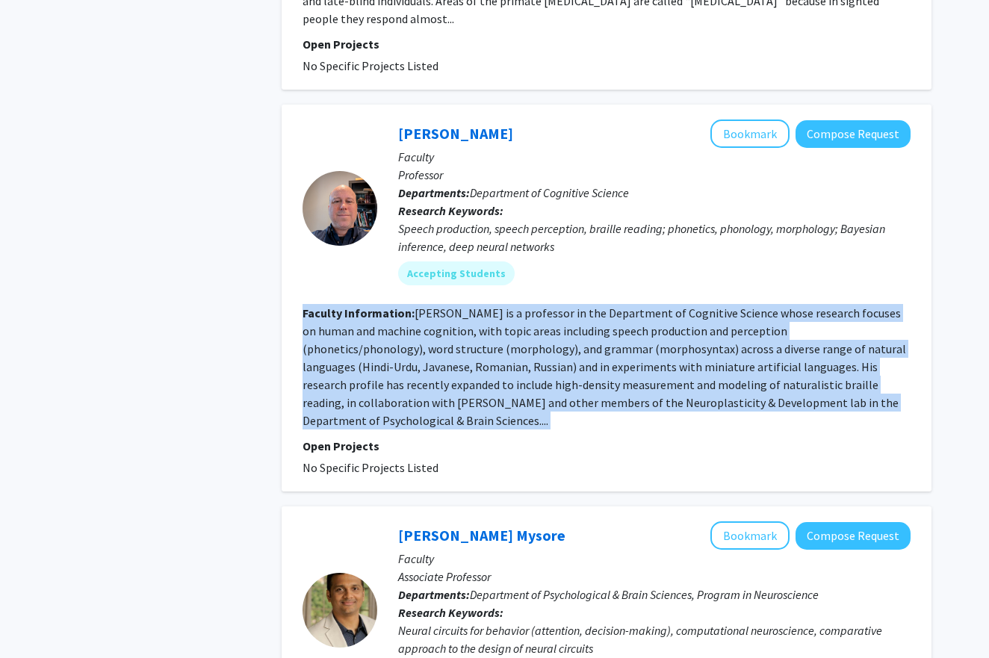
click at [572, 306] on fg-read-more "[PERSON_NAME] is a professor in the Department of Cognitive Science whose resea…" at bounding box center [605, 367] width 604 height 123
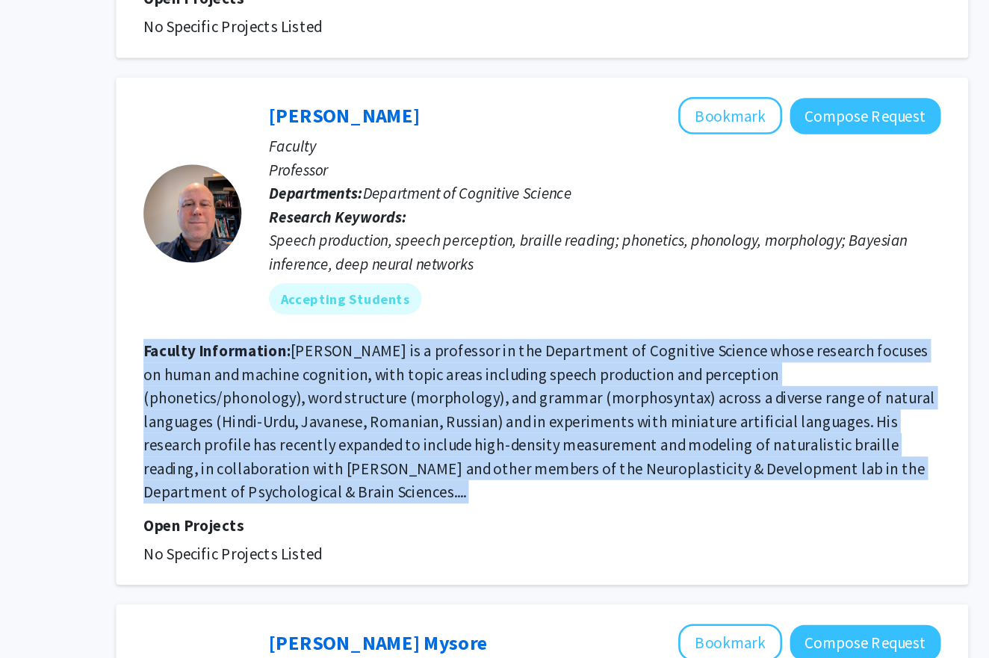
scroll to position [1252, 0]
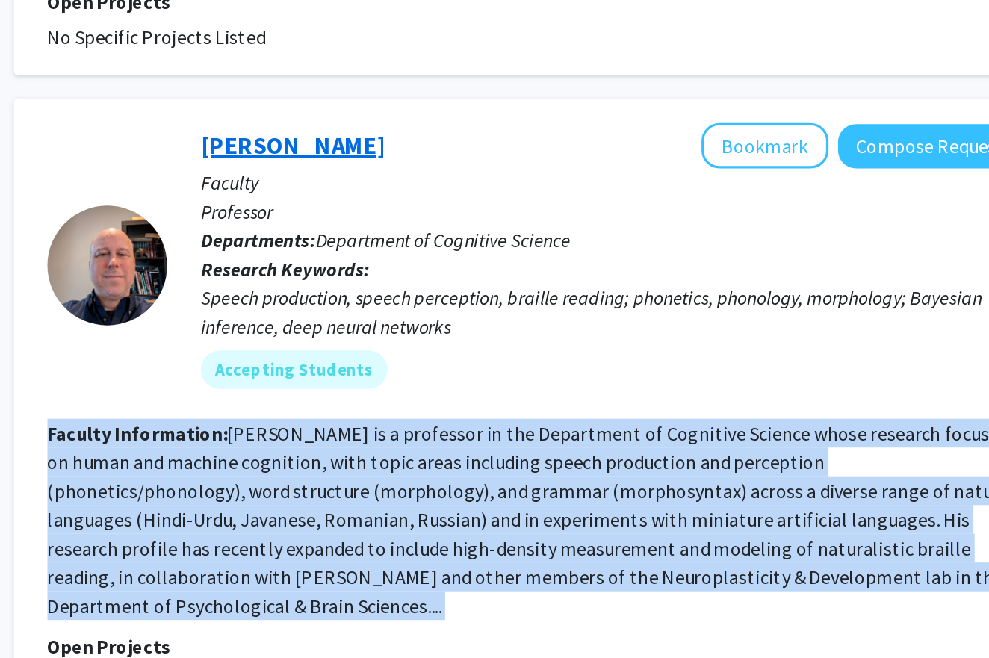
click at [398, 295] on link "[PERSON_NAME]" at bounding box center [455, 304] width 115 height 19
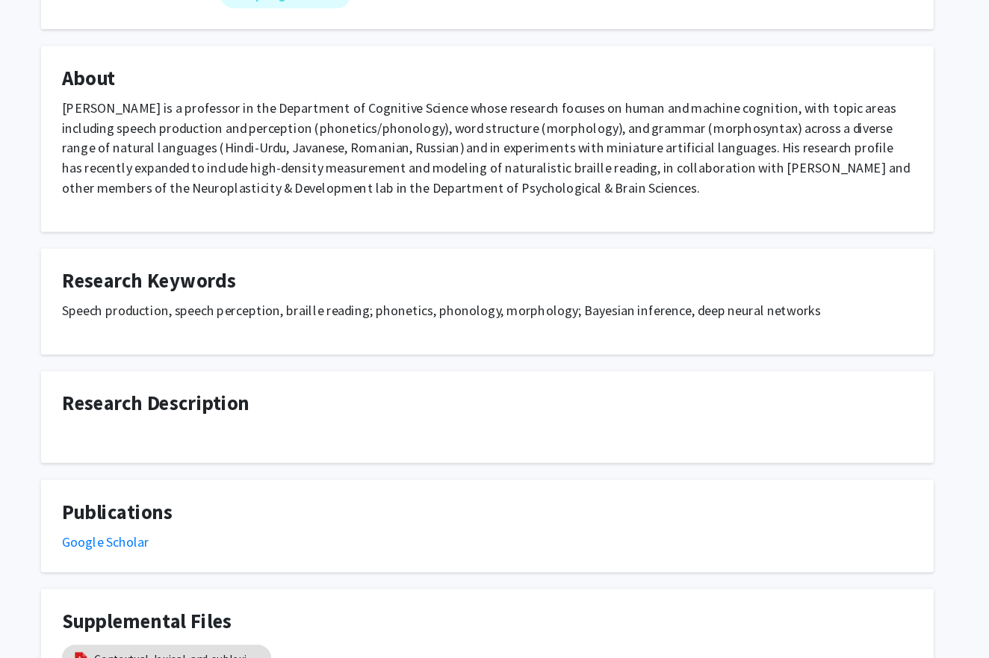
scroll to position [172, 0]
